Goal: Task Accomplishment & Management: Use online tool/utility

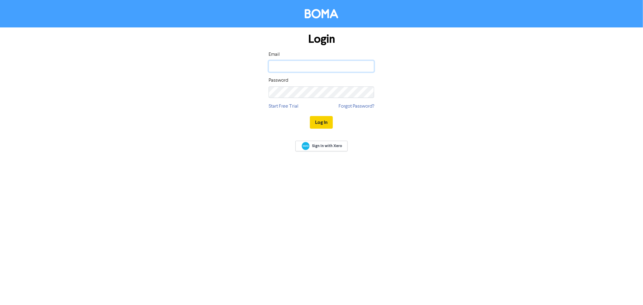
type input "[EMAIL_ADDRESS][DOMAIN_NAME]"
click at [322, 118] on button "Log In" at bounding box center [321, 122] width 23 height 13
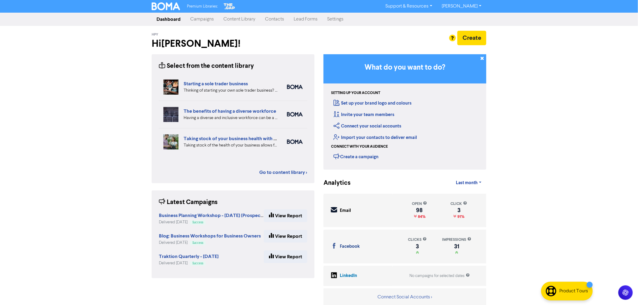
click at [192, 18] on link "Campaigns" at bounding box center [201, 19] width 33 height 12
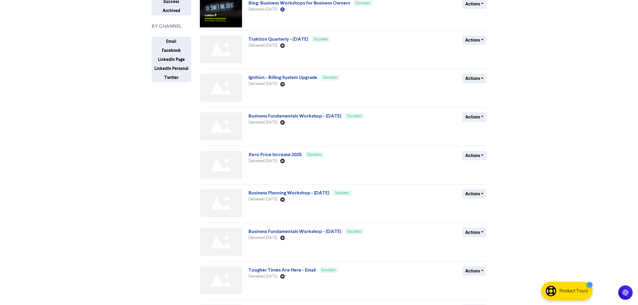
scroll to position [100, 0]
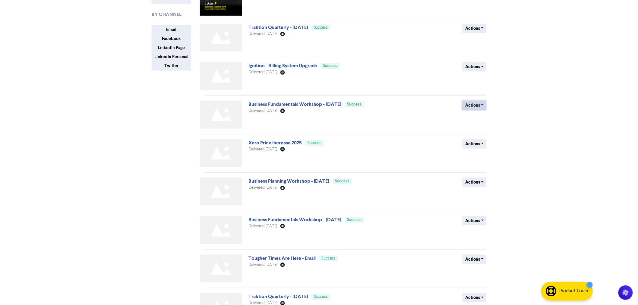
click at [474, 107] on button "Actions" at bounding box center [475, 105] width 24 height 9
click at [480, 117] on button "Duplicate" at bounding box center [487, 118] width 48 height 10
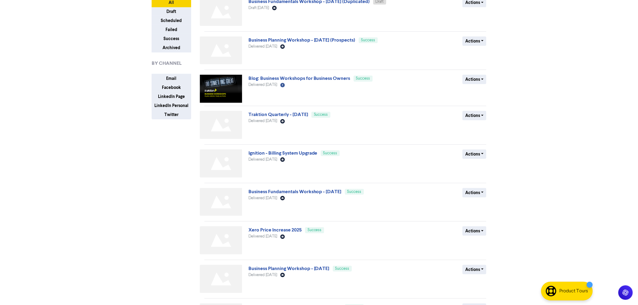
scroll to position [0, 0]
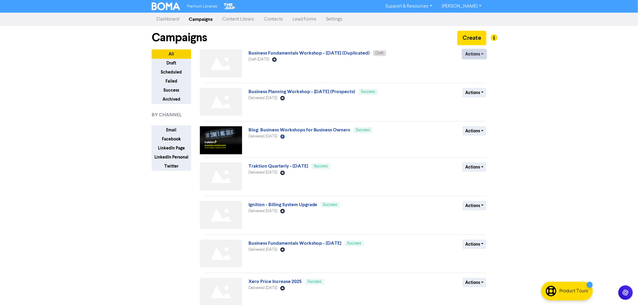
click at [471, 56] on button "Actions" at bounding box center [475, 53] width 24 height 9
click at [478, 87] on button "Rename" at bounding box center [487, 86] width 48 height 10
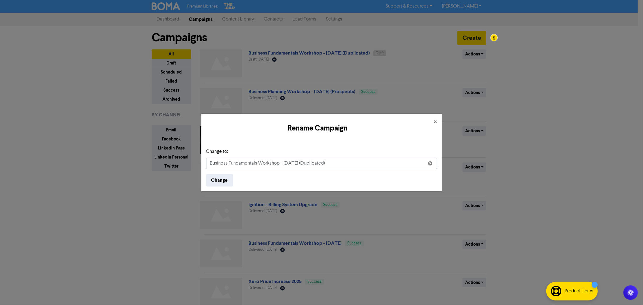
drag, startPoint x: 285, startPoint y: 164, endPoint x: 299, endPoint y: 161, distance: 14.6
click at [299, 161] on input "Business Fundamentals Workshop - [DATE] (Duplicated)" at bounding box center [321, 163] width 231 height 11
drag, startPoint x: 317, startPoint y: 165, endPoint x: 360, endPoint y: 160, distance: 43.3
click at [360, 160] on input "Business Fundamentals Workshop - [DATE] (Duplicated)" at bounding box center [321, 163] width 231 height 11
type input "Business Fundamentals Workshop - [DATE]"
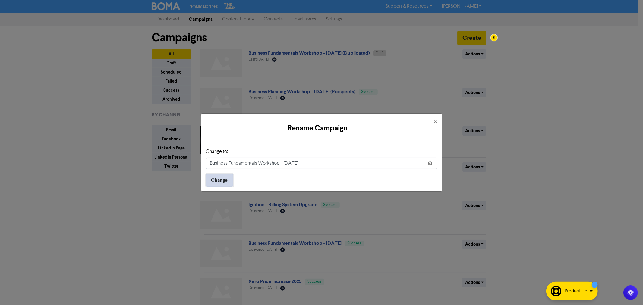
click at [219, 180] on button "Change" at bounding box center [219, 180] width 27 height 13
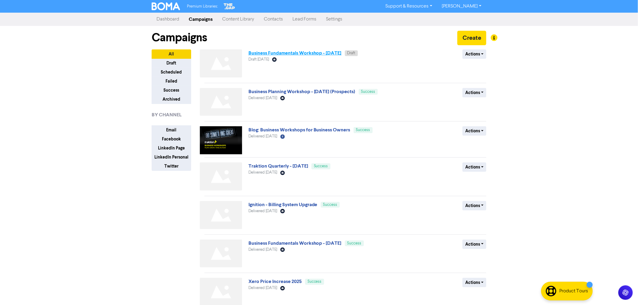
click at [310, 55] on link "Business Fundamentals Workshop - [DATE]" at bounding box center [295, 53] width 93 height 6
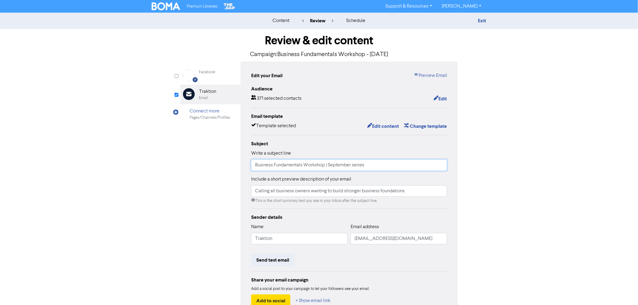
drag, startPoint x: 378, startPoint y: 167, endPoint x: 192, endPoint y: 153, distance: 187.2
click at [192, 154] on div "Facebook Created with Sketch. Facebook Email Created with Sketch. Traktion Emai…" at bounding box center [318, 190] width 277 height 256
paste input "Is your business running you, or are you running your business?"
type input "Is your business running you, or are you running your business?"
drag, startPoint x: 415, startPoint y: 192, endPoint x: 207, endPoint y: 171, distance: 208.9
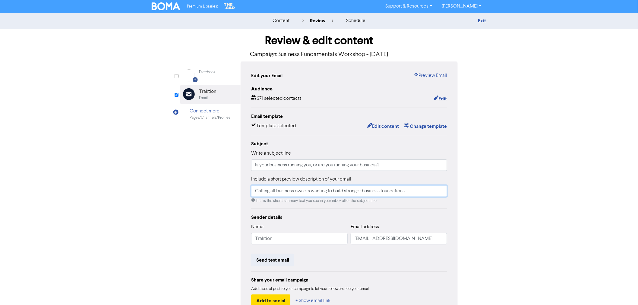
click at [207, 171] on div "Facebook Created with Sketch. Facebook Email Created with Sketch. Traktion Emai…" at bounding box center [318, 190] width 277 height 256
paste input "onfidence in Business Starts with Confidence in Your Number"
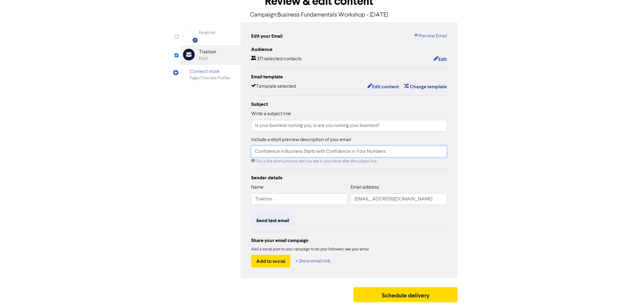
scroll to position [40, 0]
type input "Confidence in Business Starts with Confidence in Your Numbers"
click at [379, 86] on button "Edit content" at bounding box center [383, 87] width 32 height 8
